Goal: Task Accomplishment & Management: Use online tool/utility

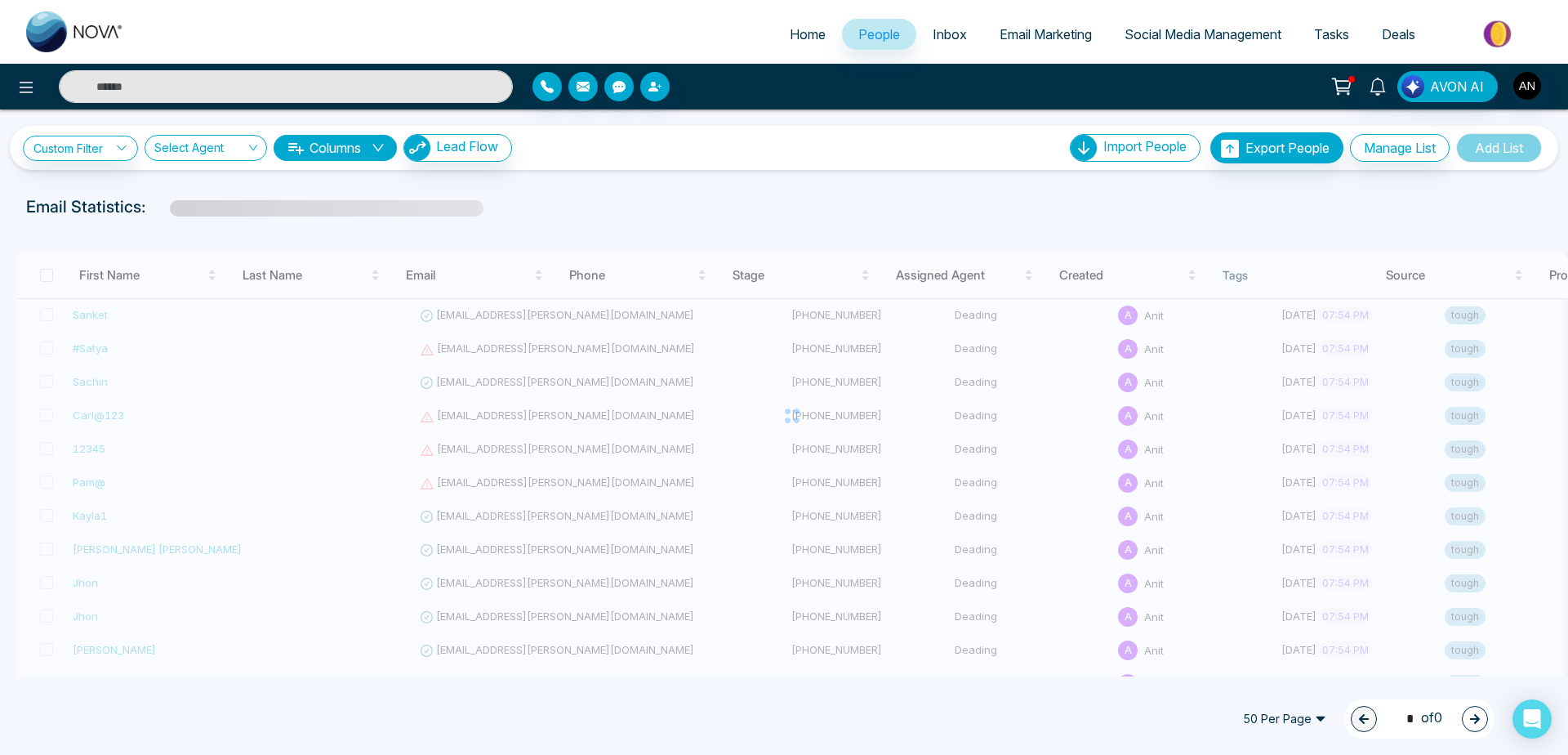
click at [1046, 27] on span "Email Marketing" at bounding box center [1046, 35] width 92 height 16
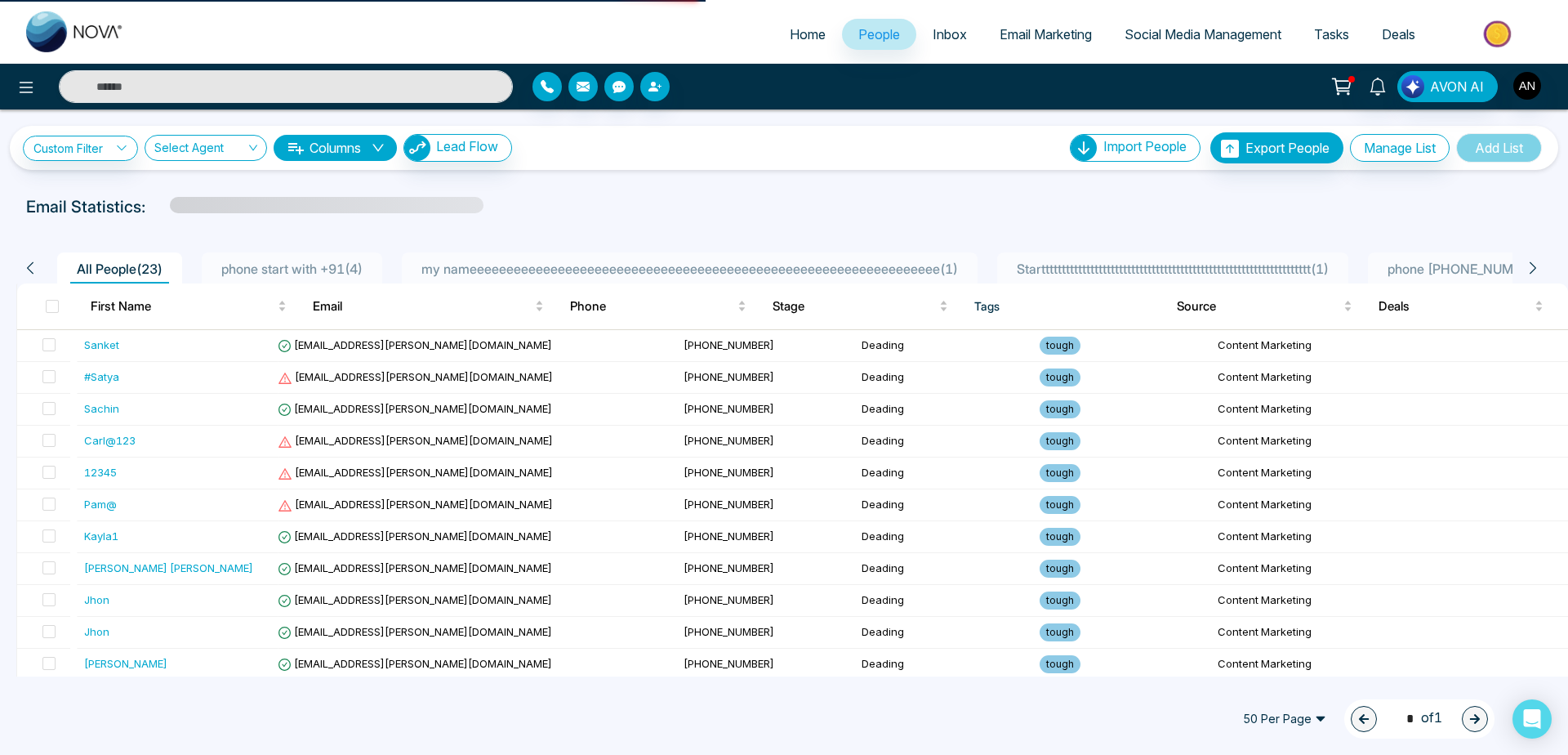
click at [987, 13] on ul "Home People Inbox Email Marketing Social Media Management Tasks Deals" at bounding box center [849, 35] width 1418 height 45
click at [1009, 30] on span "Email Marketing" at bounding box center [1046, 35] width 92 height 16
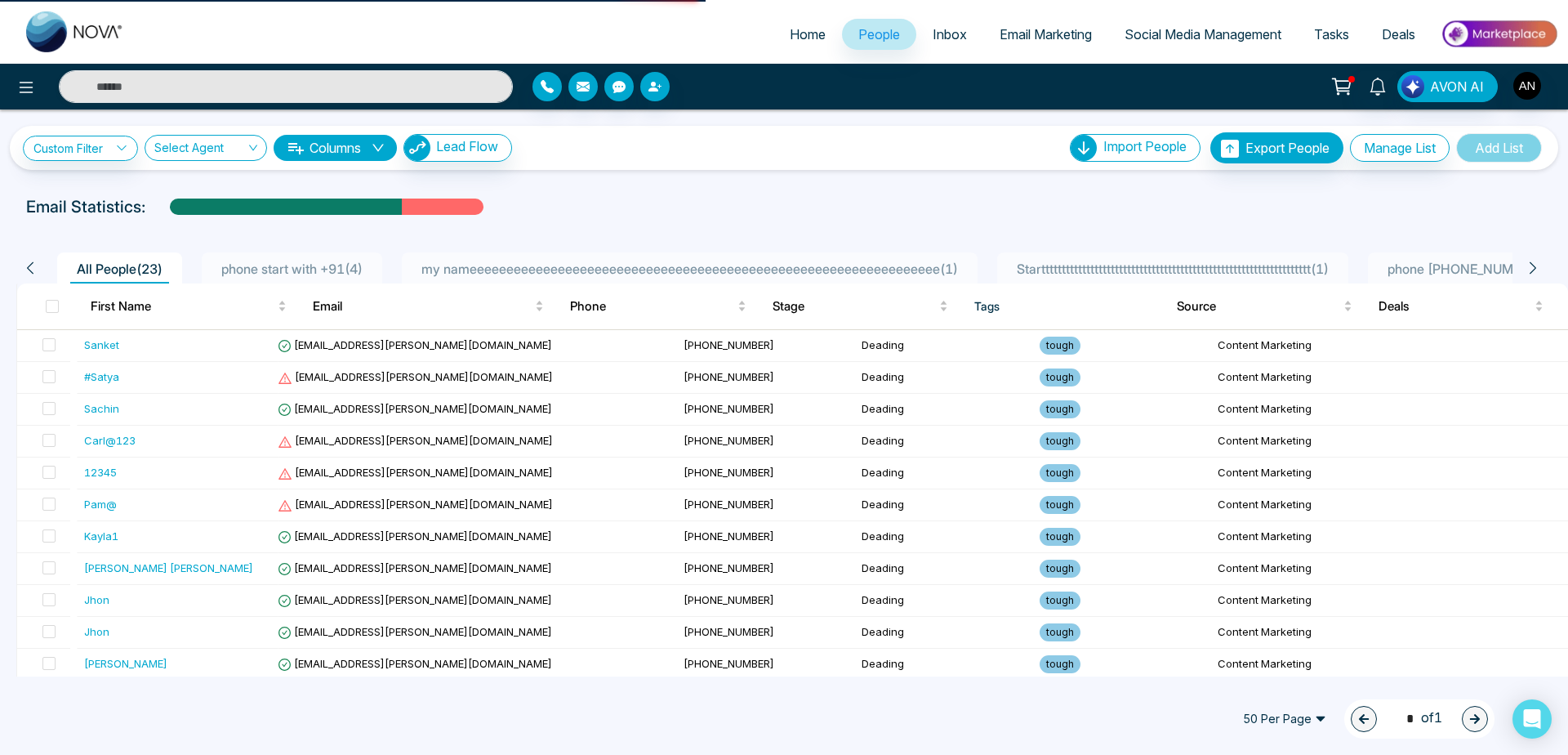
click at [1033, 41] on span "Email Marketing" at bounding box center [1046, 35] width 92 height 16
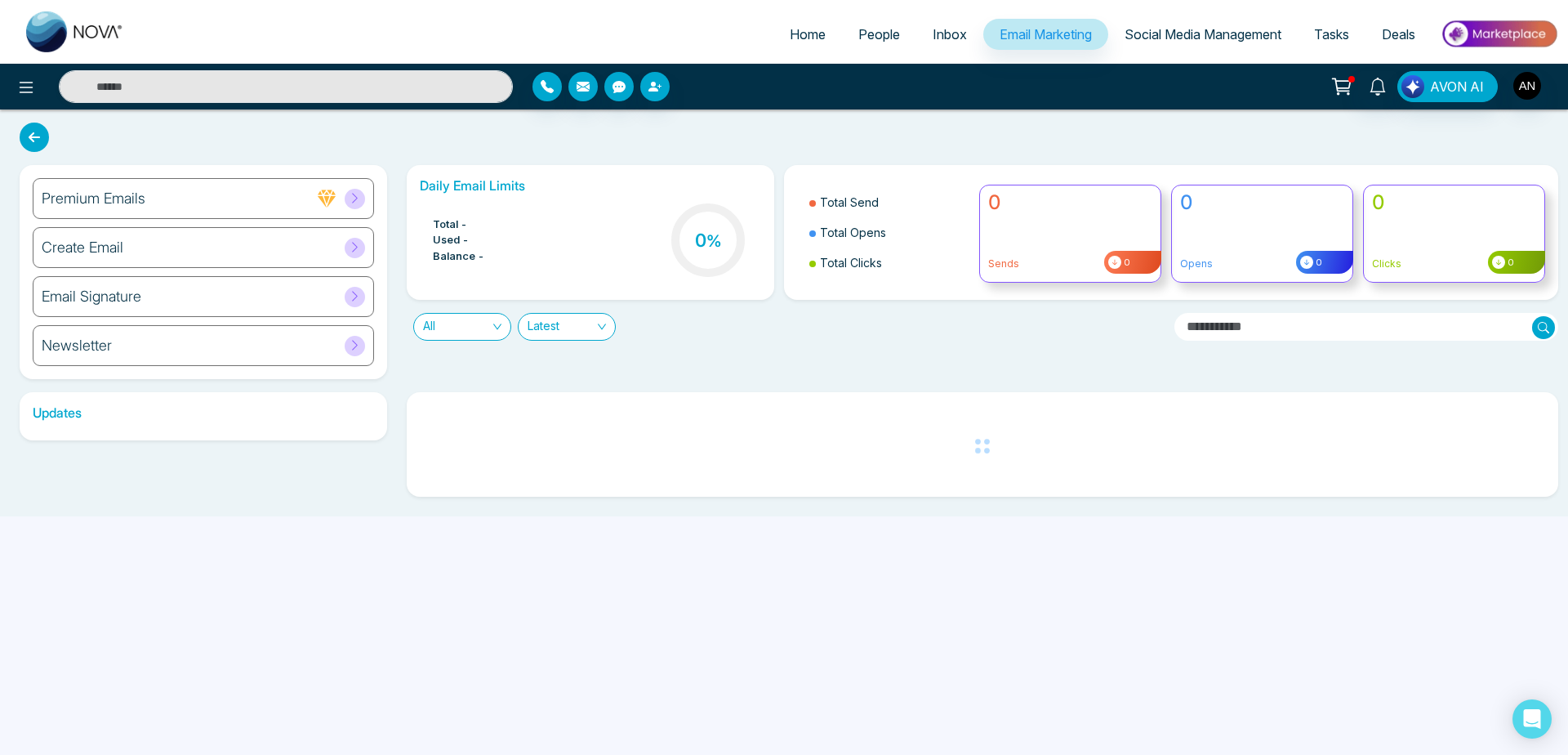
click at [219, 341] on div "Newsletter" at bounding box center [203, 346] width 341 height 41
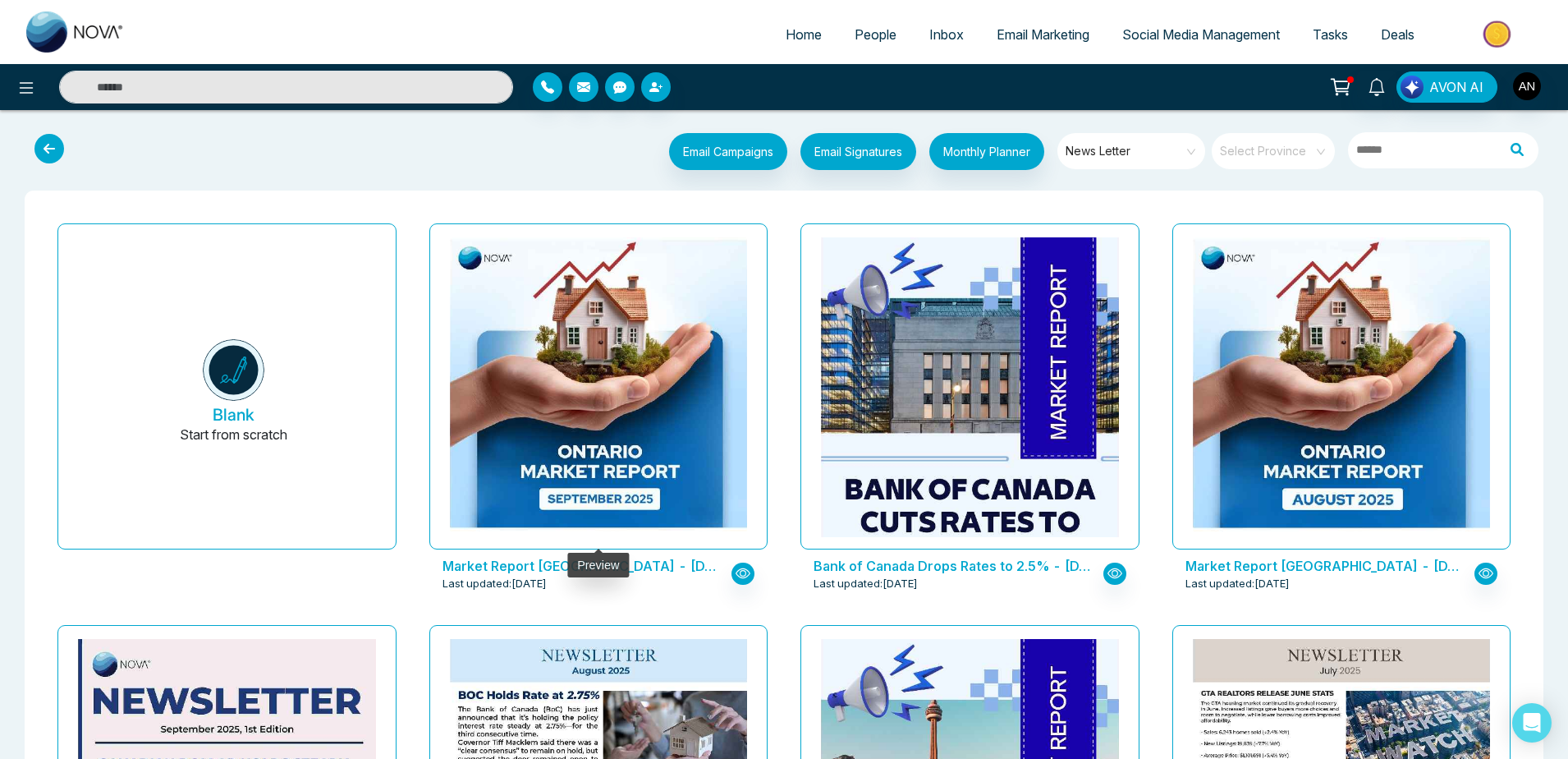
click at [610, 419] on div at bounding box center [599, 387] width 298 height 300
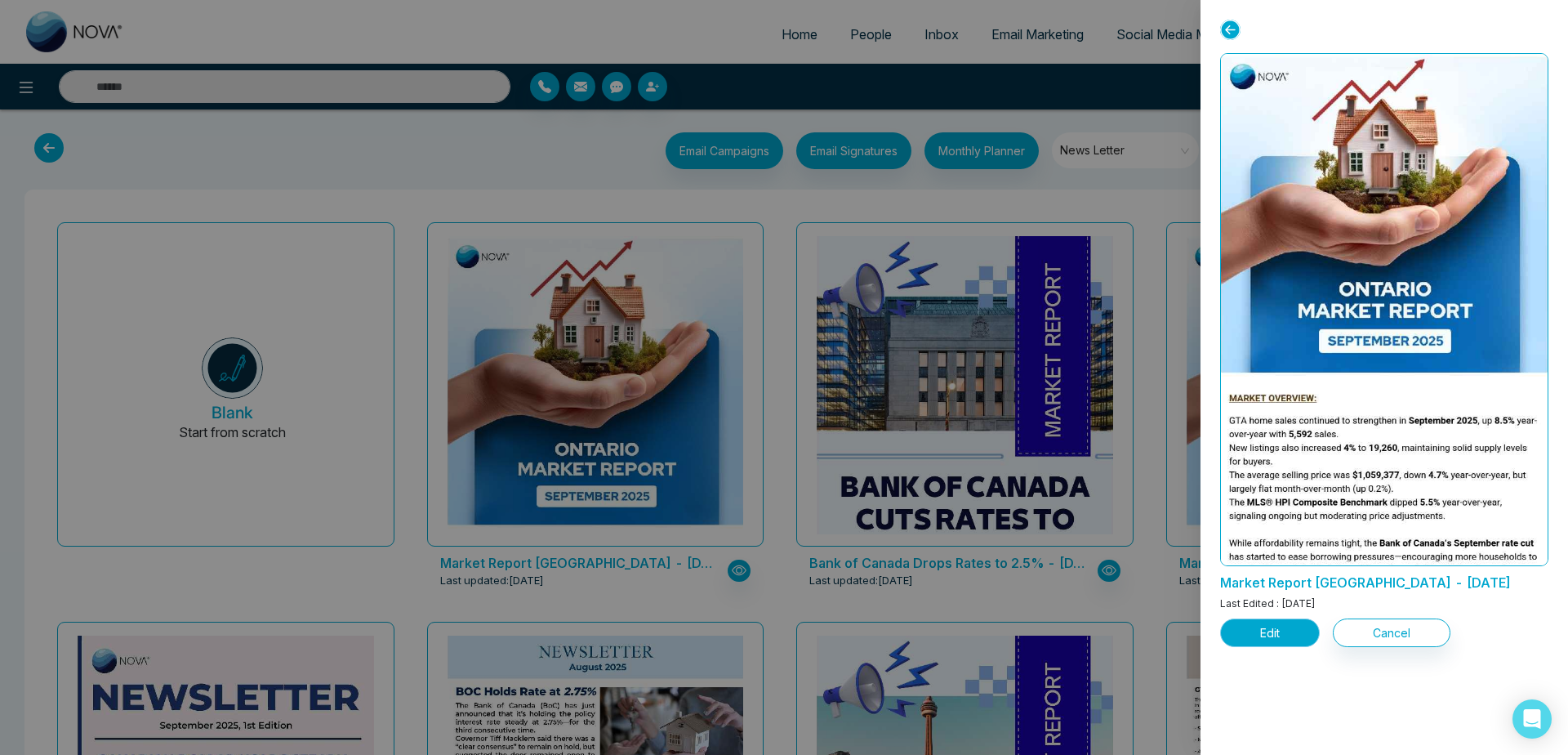
click at [1277, 639] on button "Edit" at bounding box center [1270, 632] width 100 height 28
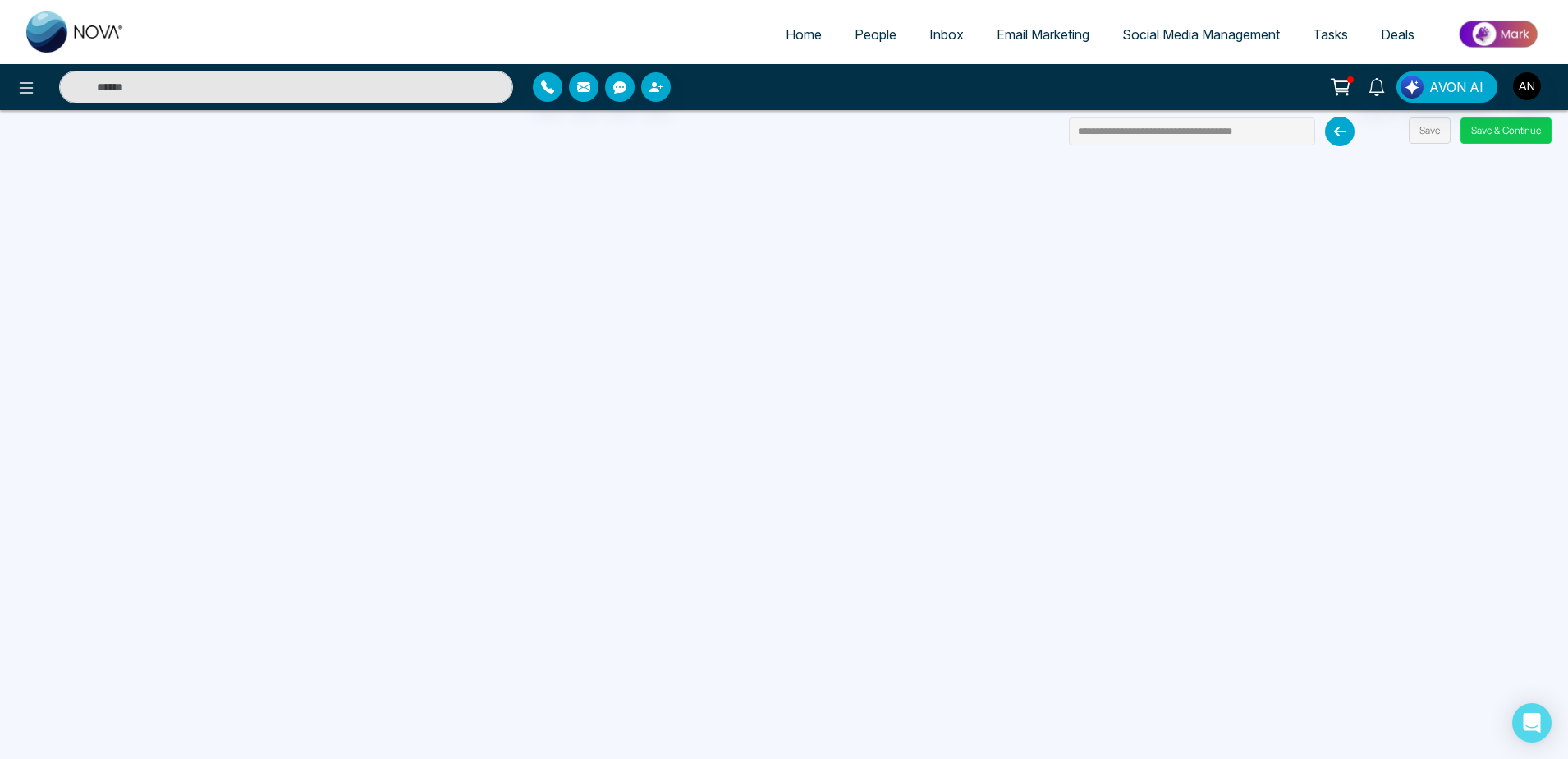
click at [1540, 136] on button "Save & Continue" at bounding box center [1506, 130] width 91 height 27
click at [1522, 132] on button "Save & Continue" at bounding box center [1506, 130] width 91 height 27
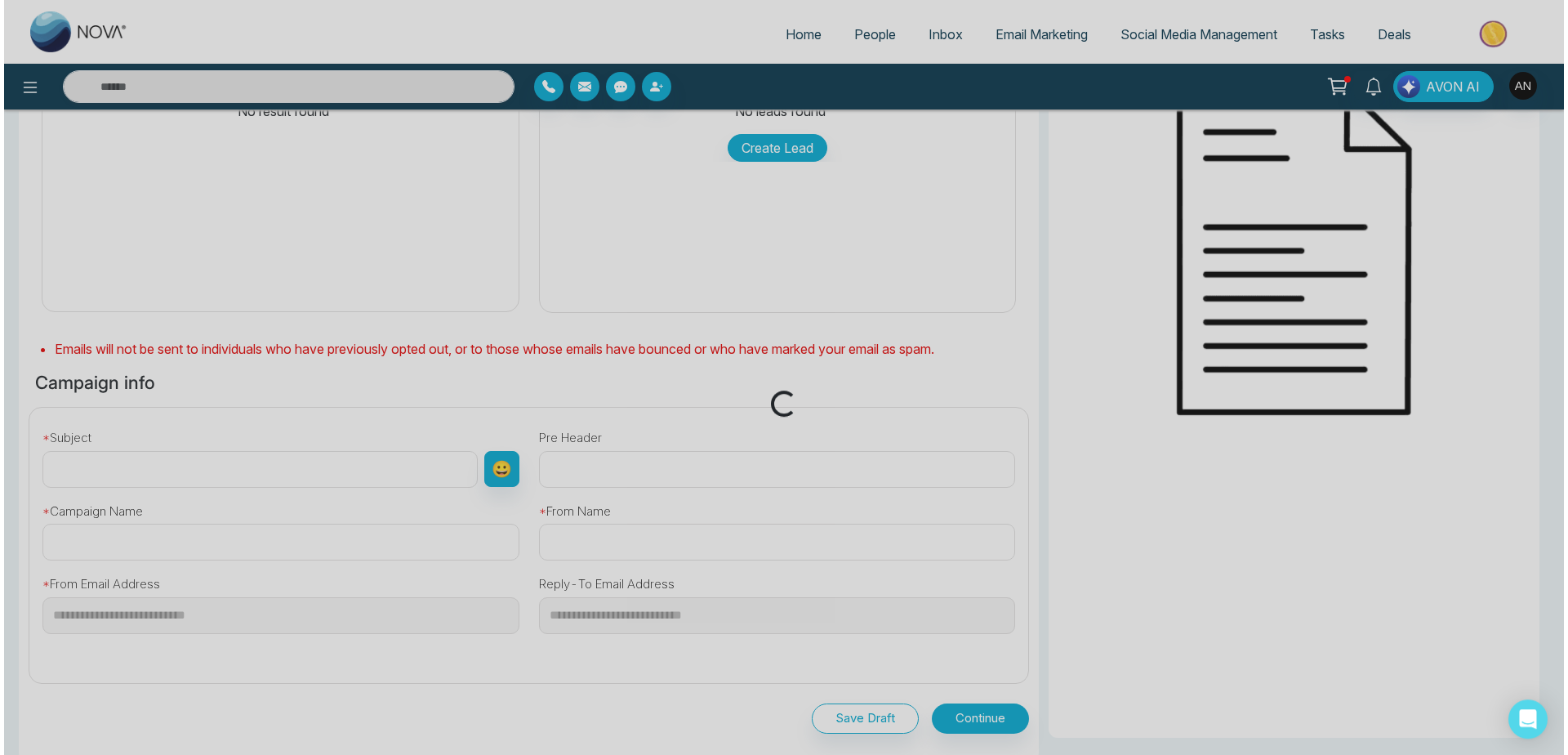
scroll to position [209, 0]
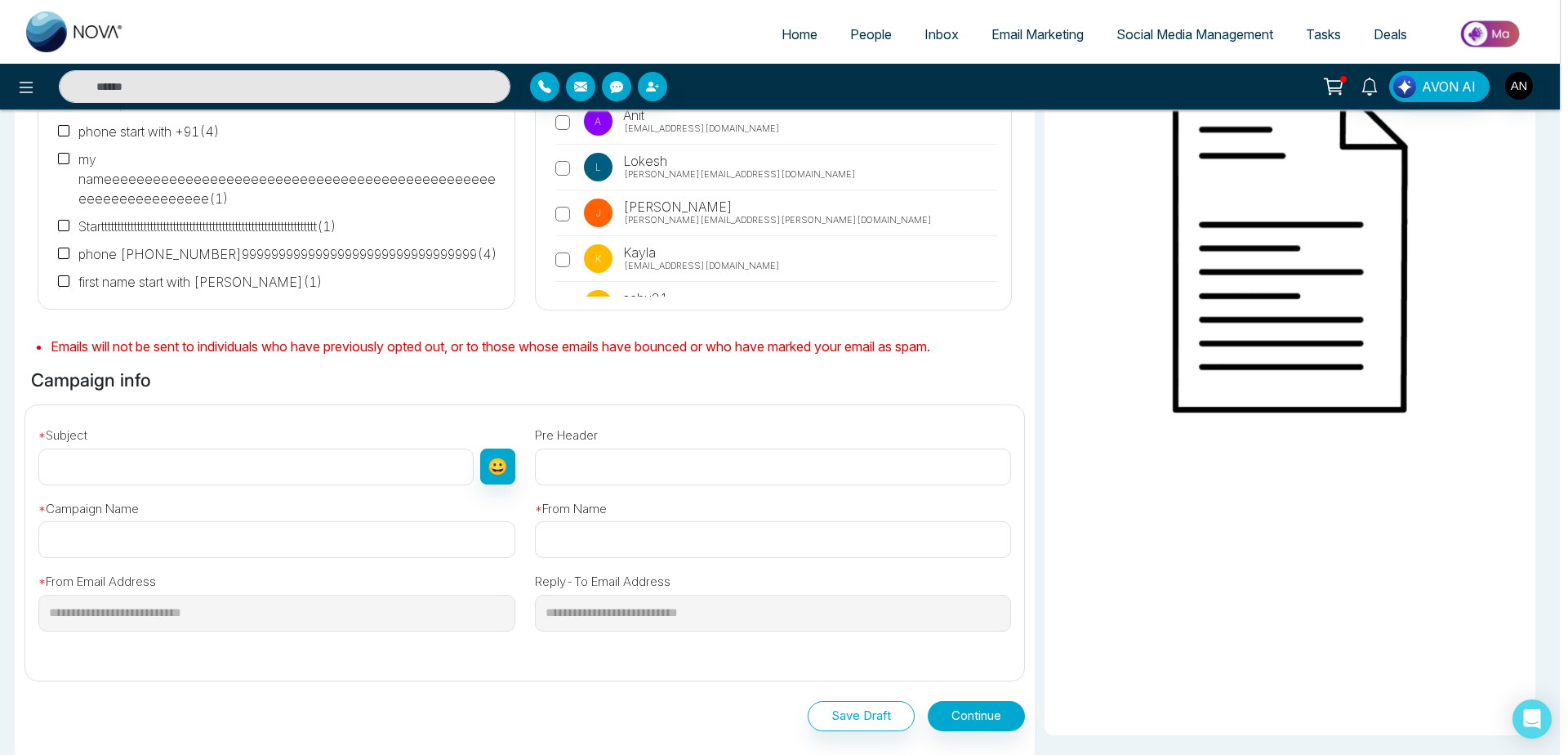
type input "**********"
